Goal: Task Accomplishment & Management: Use online tool/utility

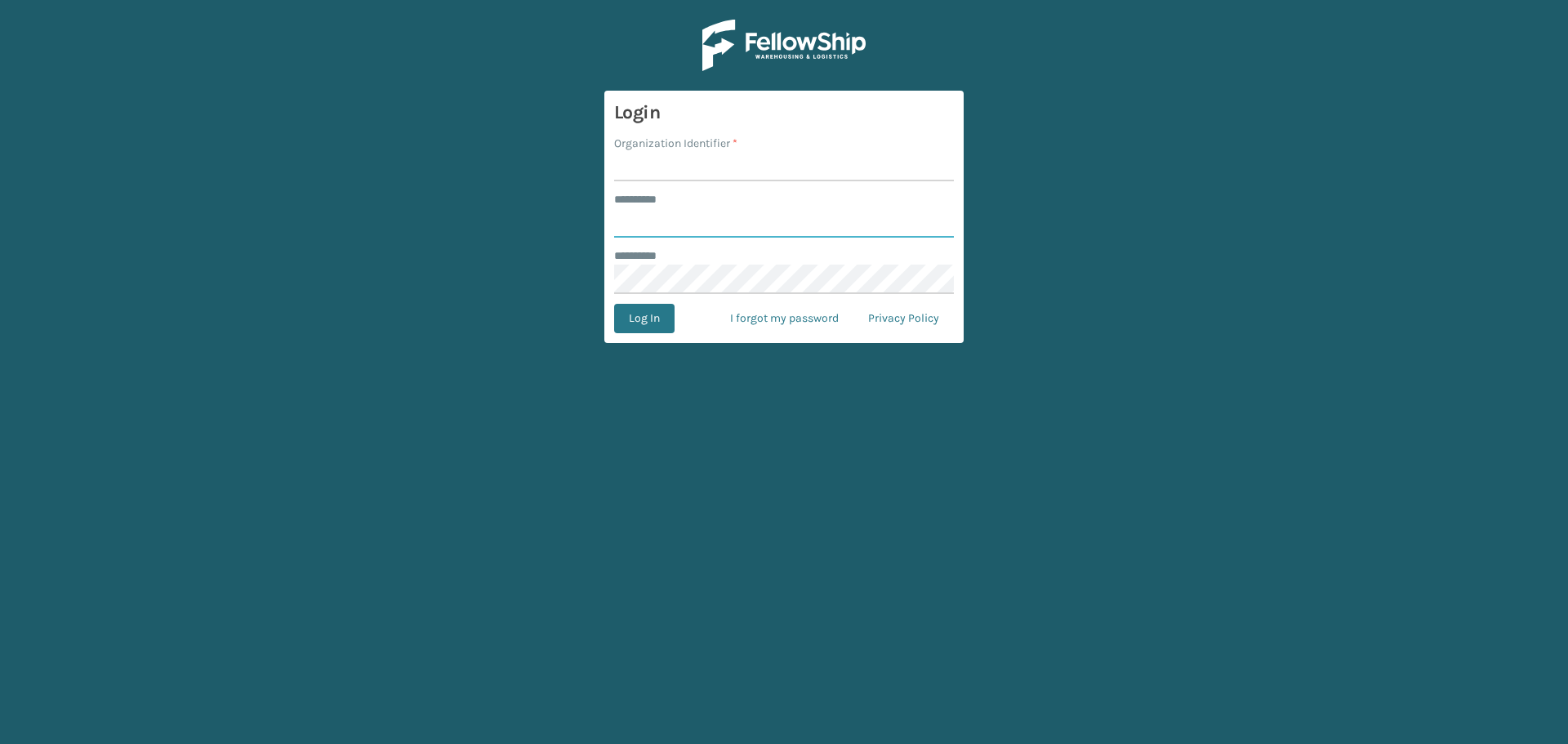
type input "*******"
click at [668, 162] on input "Organization Identifier *" at bounding box center [784, 166] width 340 height 29
type input "[GEOGRAPHIC_DATA]"
click at [646, 319] on button "Log In" at bounding box center [644, 318] width 60 height 29
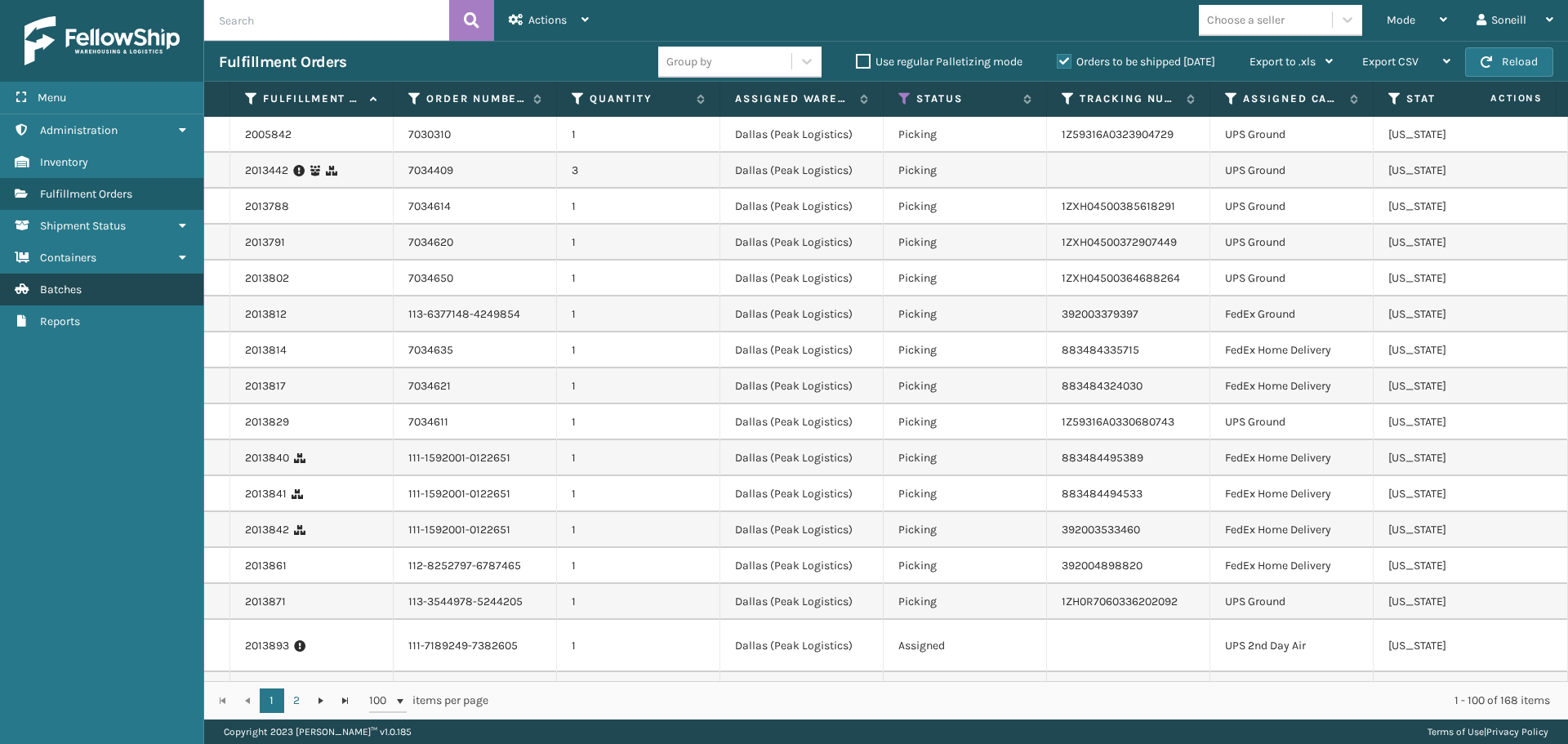
click at [141, 299] on link "Batches" at bounding box center [101, 289] width 203 height 32
click at [121, 286] on link "Batches" at bounding box center [101, 289] width 203 height 32
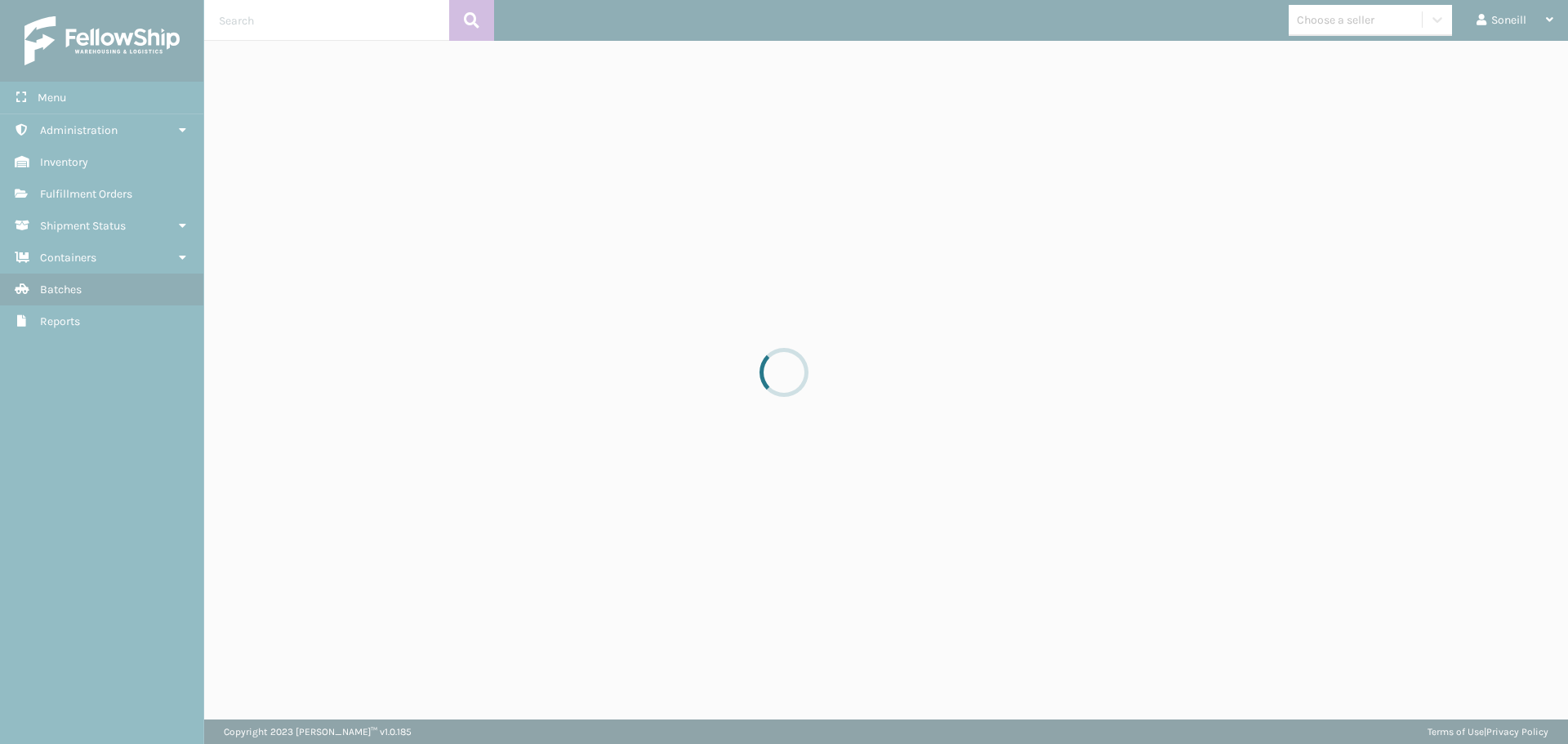
click at [76, 300] on div at bounding box center [784, 372] width 1568 height 744
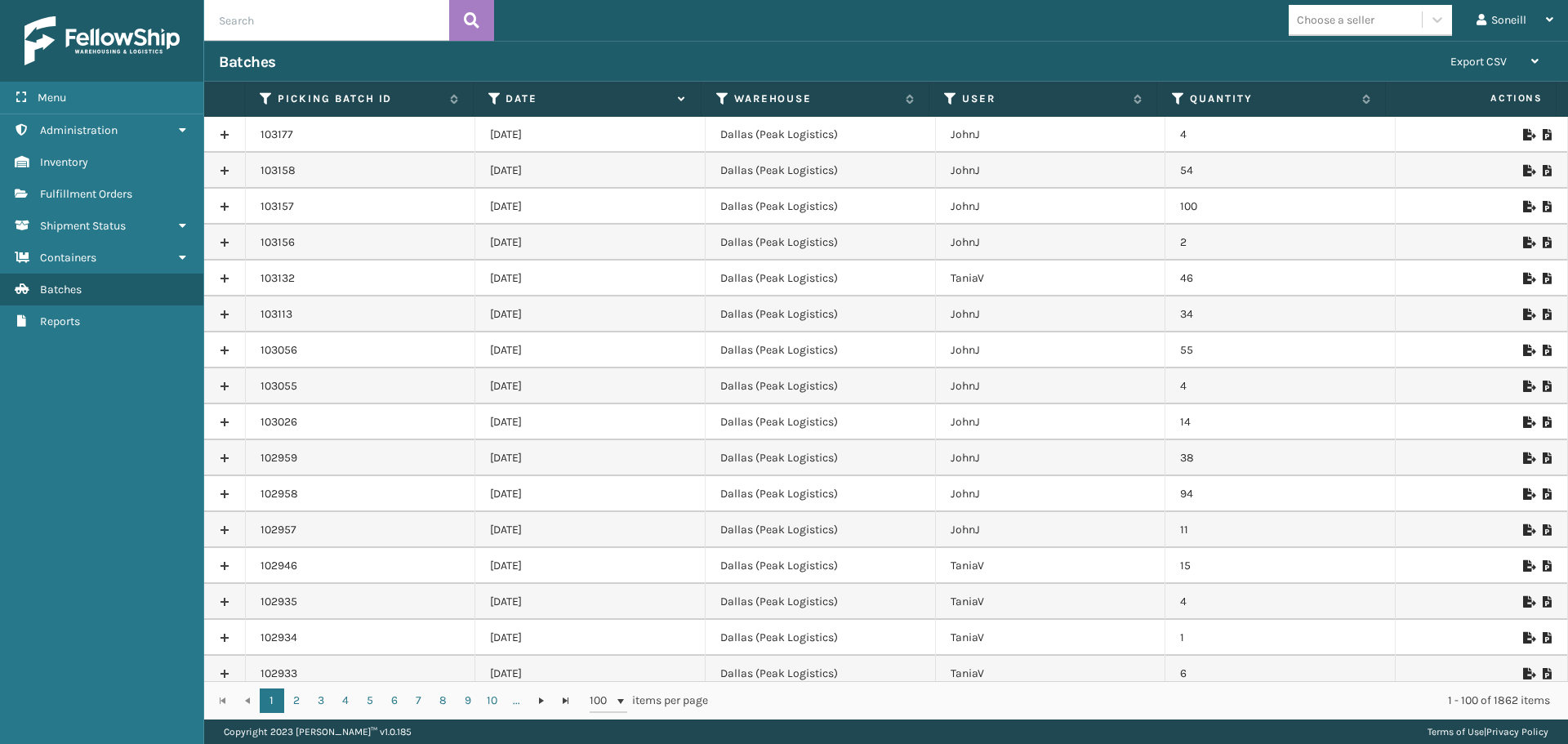
drag, startPoint x: 498, startPoint y: 134, endPoint x: 565, endPoint y: 243, distance: 127.9
click at [623, 234] on td "[DATE]" at bounding box center [590, 242] width 230 height 36
drag, startPoint x: 488, startPoint y: 135, endPoint x: 565, endPoint y: 234, distance: 125.4
